Goal: Navigation & Orientation: Find specific page/section

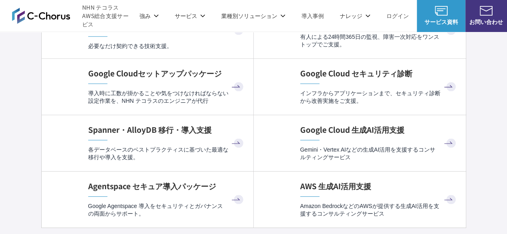
scroll to position [2724, 0]
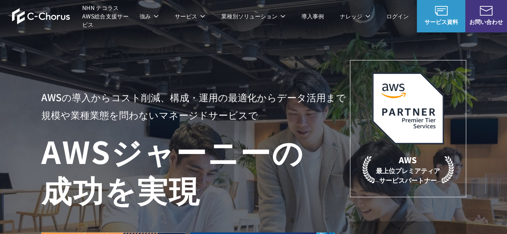
click at [53, 16] on img at bounding box center [41, 16] width 58 height 16
